Goal: Transaction & Acquisition: Purchase product/service

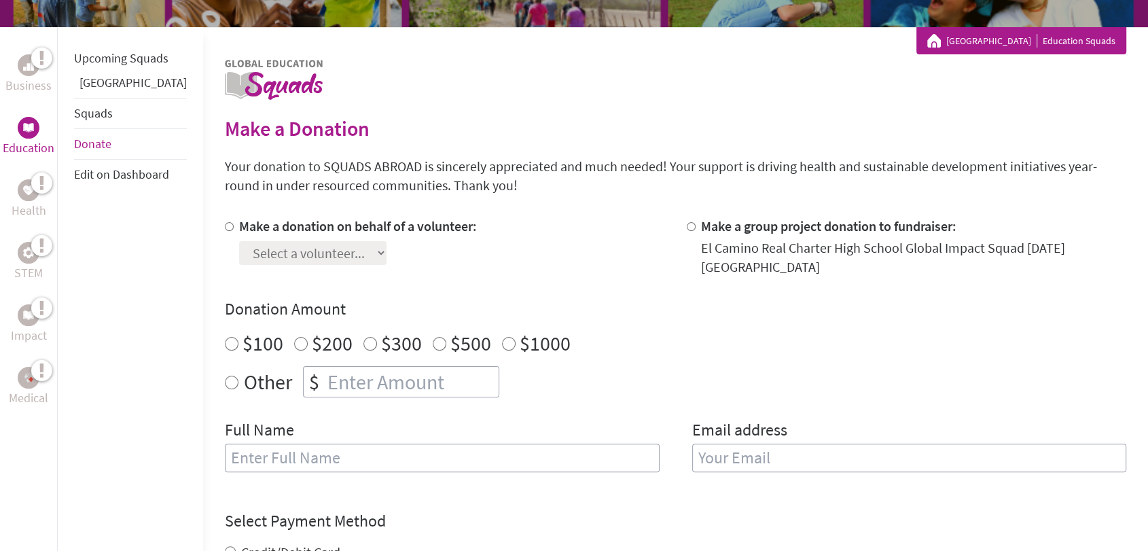
click at [239, 231] on label "Make a donation on behalf of a volunteer:" at bounding box center [358, 225] width 238 height 17
click at [225, 231] on input "Make a donation on behalf of a volunteer:" at bounding box center [229, 226] width 9 height 9
radio input "true"
click at [239, 247] on select "Select a volunteer... [PERSON_NAME] [PERSON_NAME] [PERSON_NAME] [PERSON_NAME] […" at bounding box center [312, 253] width 147 height 24
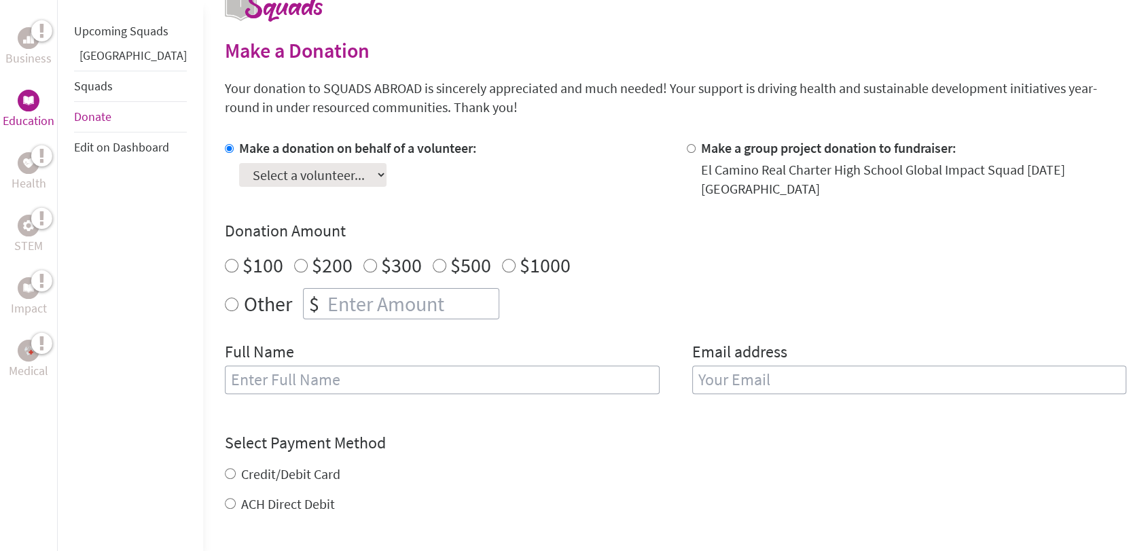
scroll to position [302, 0]
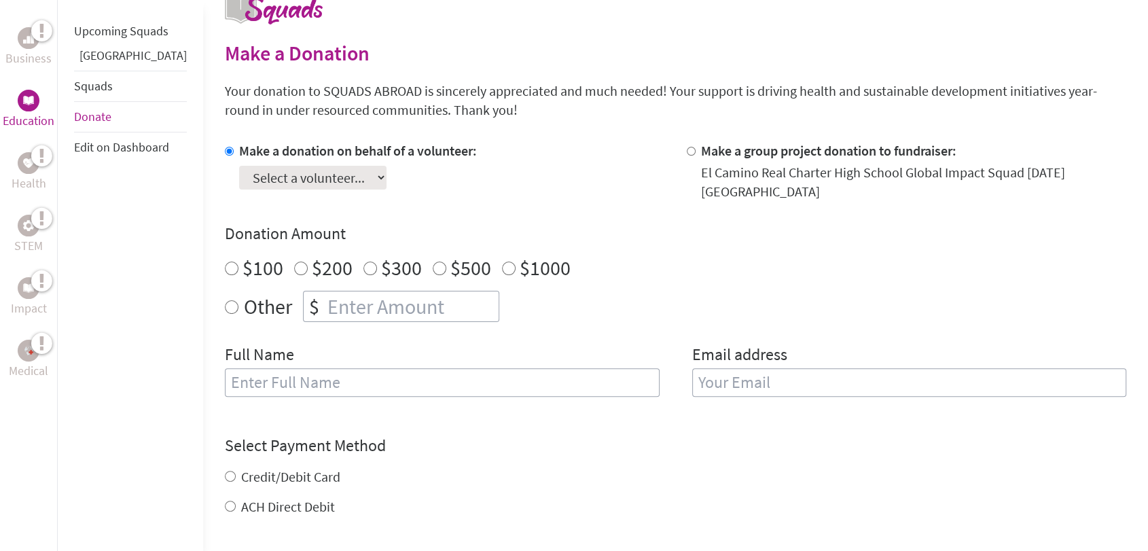
click at [261, 183] on select "Select a volunteer... [PERSON_NAME] [PERSON_NAME] [PERSON_NAME] [PERSON_NAME] […" at bounding box center [312, 178] width 147 height 24
click at [687, 148] on div at bounding box center [694, 171] width 14 height 60
click at [687, 151] on input "Make a group project donation to fundraiser:" at bounding box center [691, 151] width 9 height 9
radio input "true"
click at [239, 153] on label "Make a donation on behalf of a volunteer:" at bounding box center [358, 150] width 238 height 17
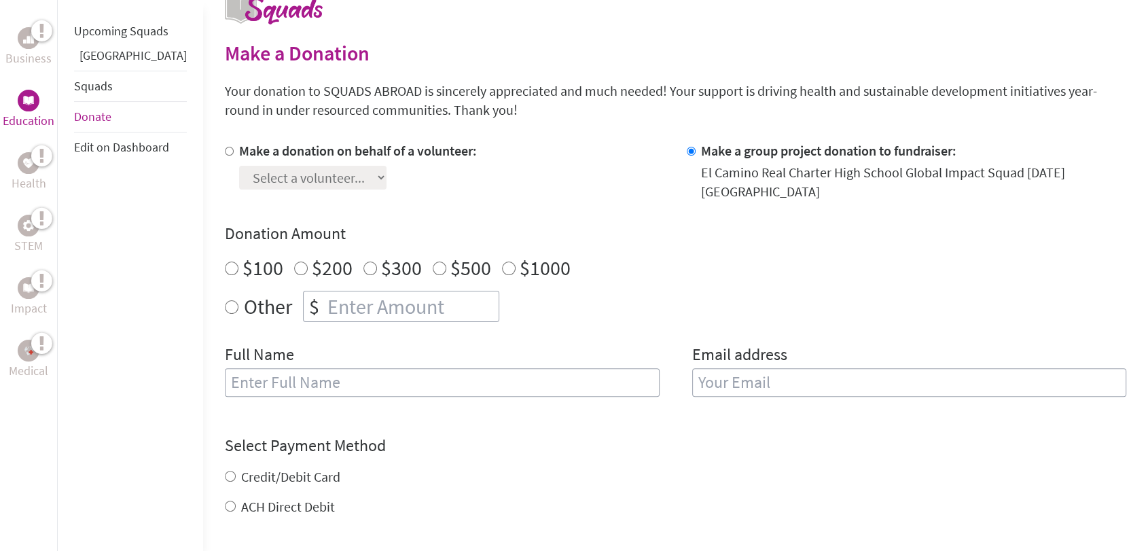
click at [225, 153] on input "Make a donation on behalf of a volunteer:" at bounding box center [229, 151] width 9 height 9
radio input "true"
click at [239, 178] on select "Select a volunteer... [PERSON_NAME] [PERSON_NAME] [PERSON_NAME] [PERSON_NAME] […" at bounding box center [312, 178] width 147 height 24
select select "A390EAD9-6E16-11EF-BF8B-42010A8A0043"
click at [239, 166] on select "Select a volunteer... [PERSON_NAME] [PERSON_NAME] [PERSON_NAME] [PERSON_NAME] […" at bounding box center [312, 178] width 147 height 24
